Goal: Information Seeking & Learning: Understand process/instructions

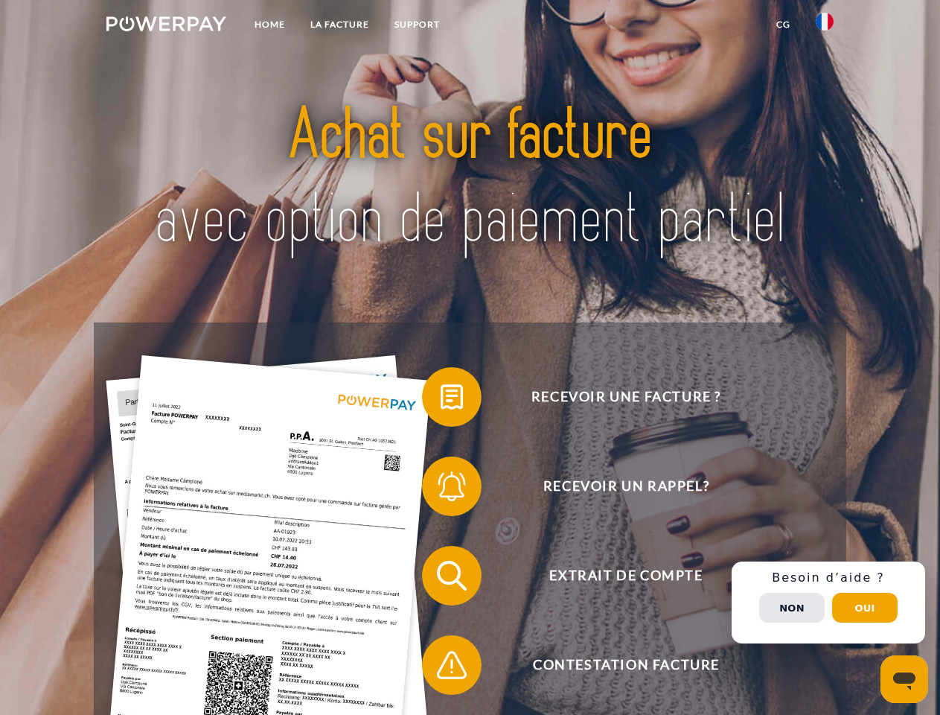
click at [166, 26] on img at bounding box center [166, 23] width 120 height 15
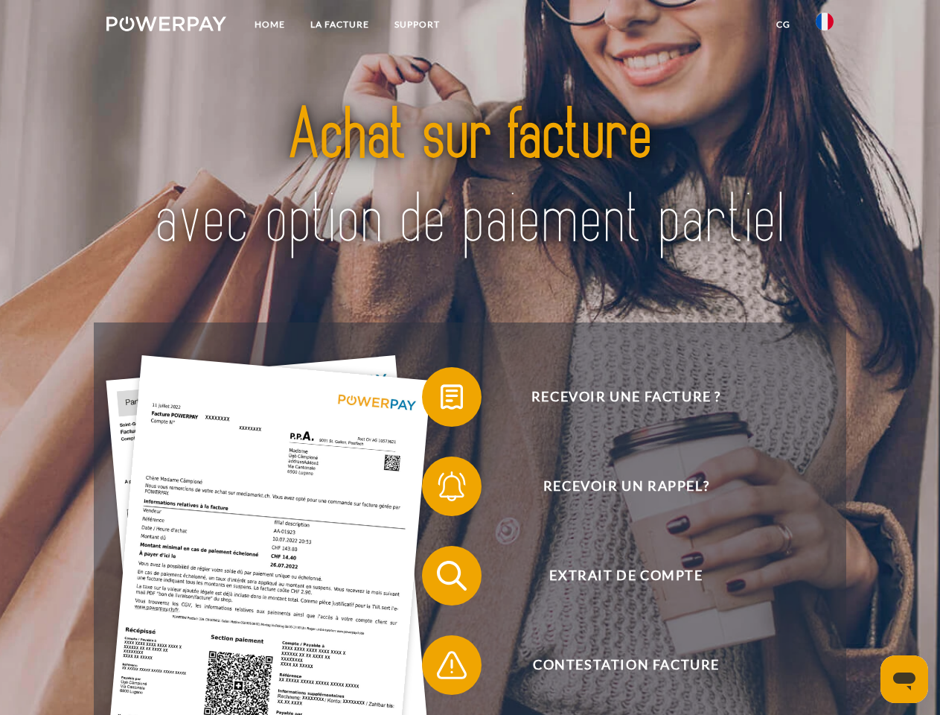
click at [825, 26] on img at bounding box center [825, 22] width 18 height 18
click at [783, 25] on link "CG" at bounding box center [783, 24] width 39 height 27
click at [441, 400] on span at bounding box center [429, 397] width 74 height 74
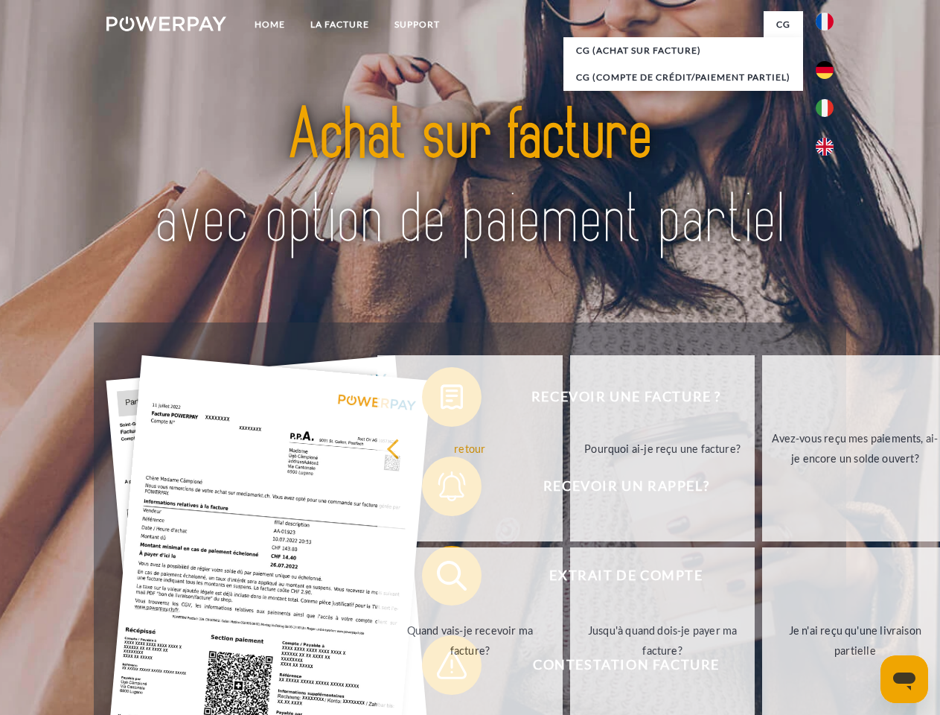
click at [441, 489] on div "Recevoir une facture ? Recevoir un rappel? Extrait de compte retour" at bounding box center [470, 620] width 752 height 596
click at [570, 579] on link "Jusqu'à quand dois-je payer ma facture?" at bounding box center [662, 640] width 185 height 186
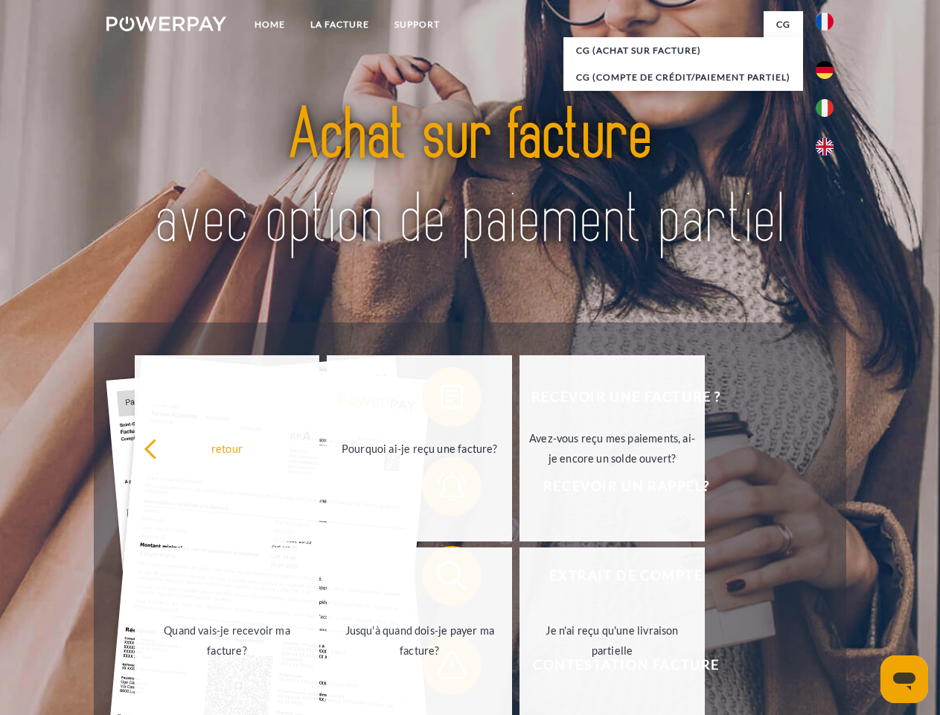
click at [441, 668] on span at bounding box center [429, 665] width 74 height 74
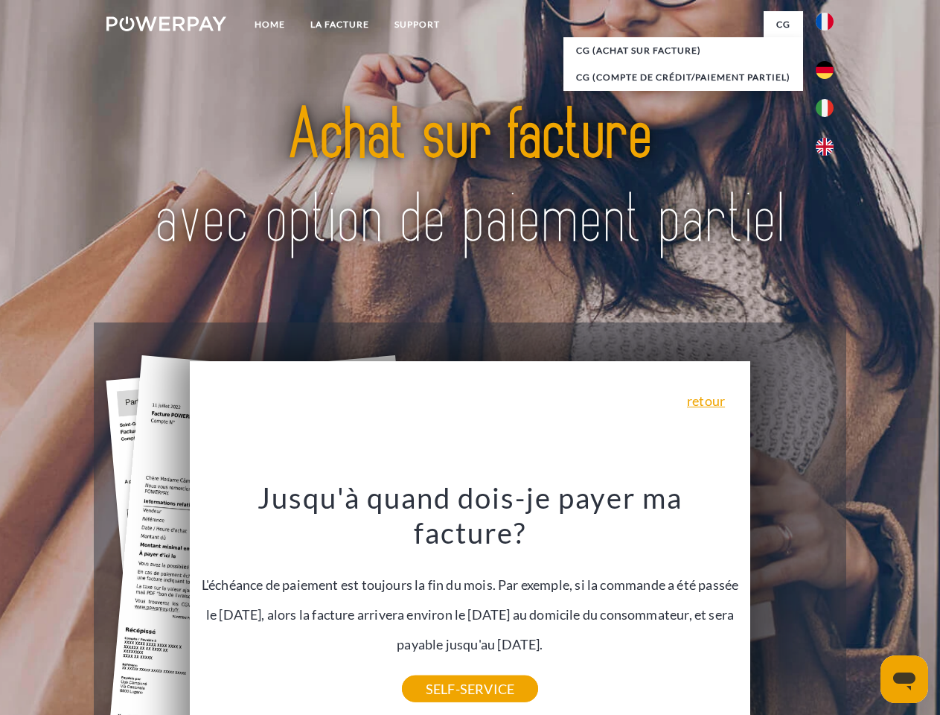
click at [829, 602] on div "Recevoir une facture ? Recevoir un rappel? Extrait de compte retour" at bounding box center [470, 620] width 752 height 596
click at [792, 605] on span "Extrait de compte" at bounding box center [626, 576] width 365 height 60
click at [865, 608] on header "Home LA FACTURE Support" at bounding box center [470, 514] width 940 height 1028
